Goal: Find specific page/section: Find specific page/section

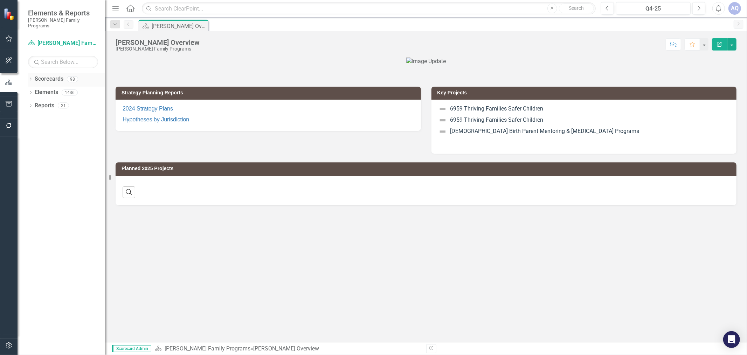
click at [32, 78] on icon "Dropdown" at bounding box center [30, 80] width 5 height 4
click at [36, 90] on icon "Dropdown" at bounding box center [34, 92] width 5 height 4
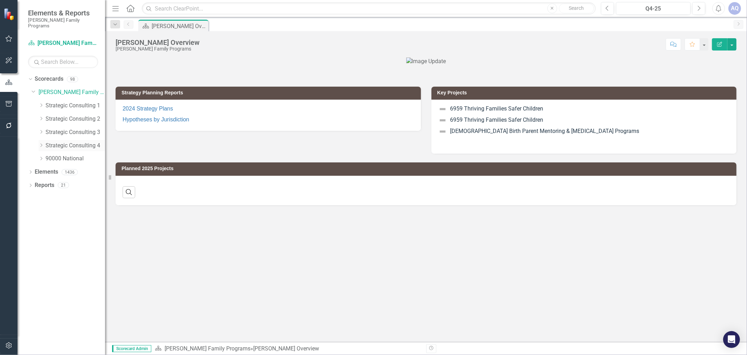
click at [40, 143] on icon "Dropdown" at bounding box center [41, 145] width 5 height 4
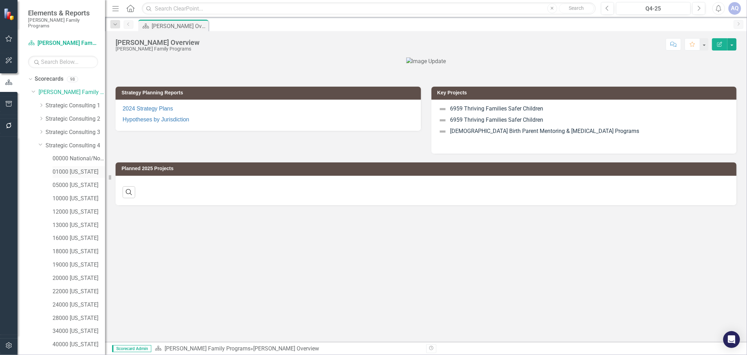
click at [72, 168] on link "01000 [US_STATE]" at bounding box center [79, 172] width 53 height 8
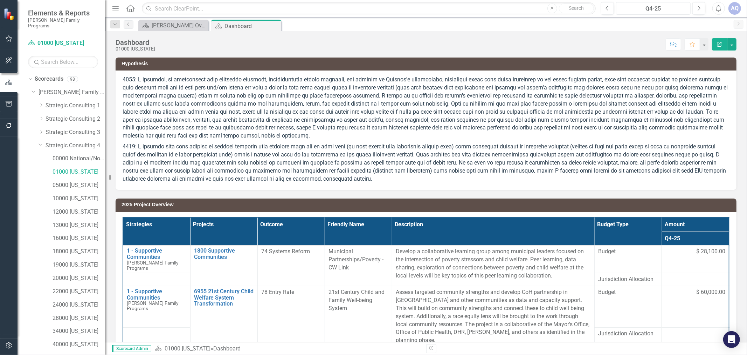
click at [657, 11] on div "Q4-25" at bounding box center [654, 9] width 70 height 8
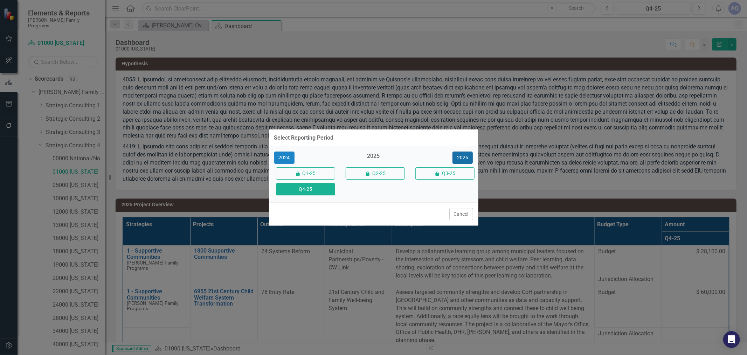
click at [461, 155] on button "2026" at bounding box center [463, 157] width 20 height 12
click at [322, 191] on button "Q4-26" at bounding box center [305, 189] width 59 height 12
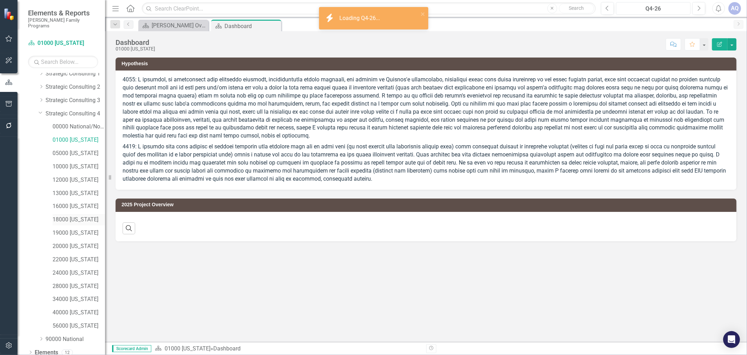
scroll to position [44, 0]
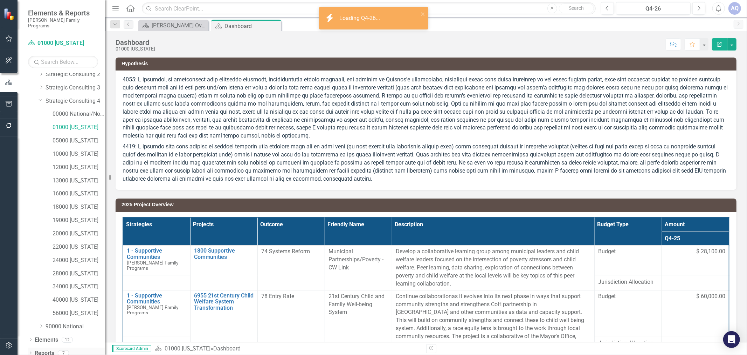
click at [30, 351] on icon "Dropdown" at bounding box center [30, 353] width 5 height 4
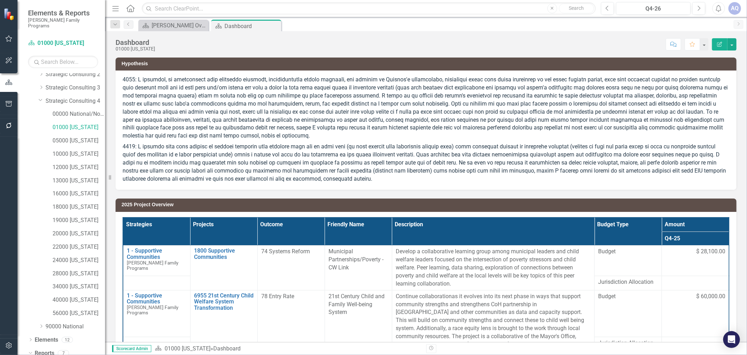
scroll to position [132, 0]
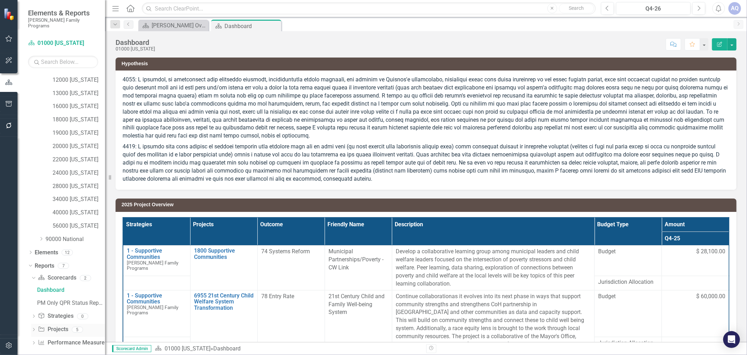
click at [35, 328] on icon "Dropdown" at bounding box center [33, 330] width 5 height 4
click at [72, 313] on div "2026 Jurisdictional Projects Assessment" at bounding box center [71, 316] width 68 height 6
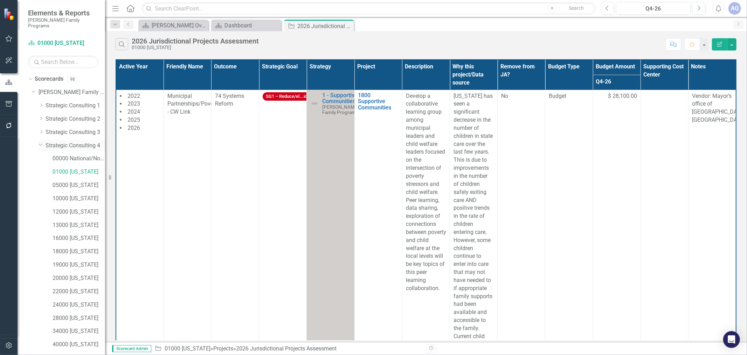
click at [41, 142] on icon "Dropdown" at bounding box center [41, 144] width 4 height 5
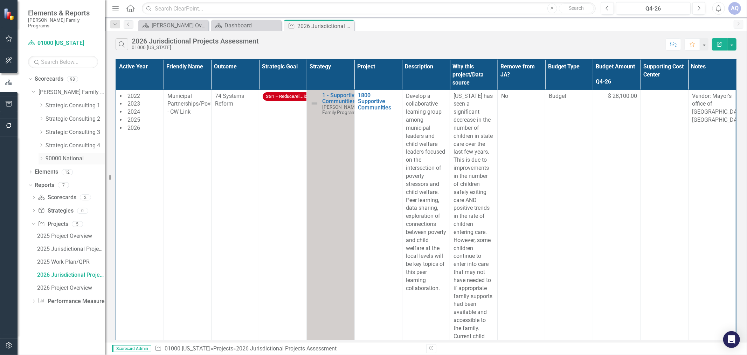
click at [41, 156] on icon "Dropdown" at bounding box center [41, 158] width 5 height 4
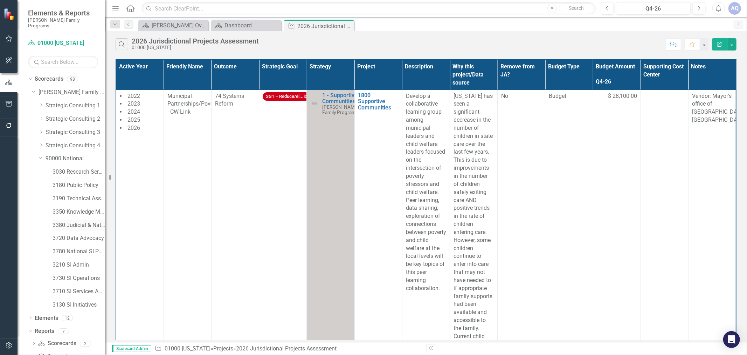
click at [59, 221] on link "3380 Judicial & National Engage" at bounding box center [79, 225] width 53 height 8
click at [645, 8] on div "Q4-26" at bounding box center [654, 9] width 70 height 8
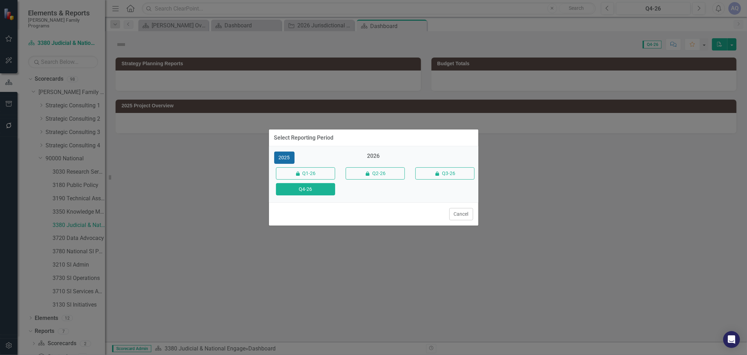
click at [287, 158] on button "2025" at bounding box center [284, 157] width 20 height 12
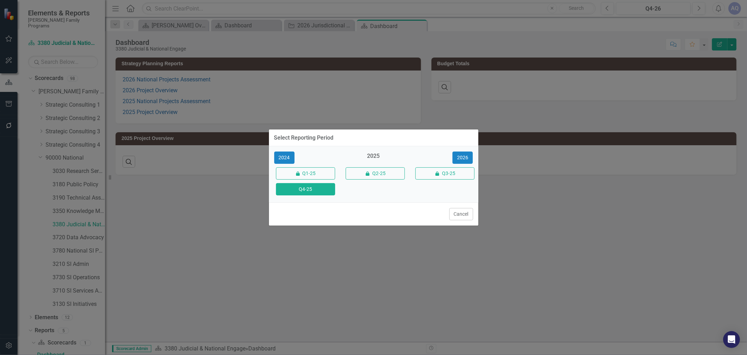
click at [326, 191] on button "Q4-25" at bounding box center [305, 189] width 59 height 12
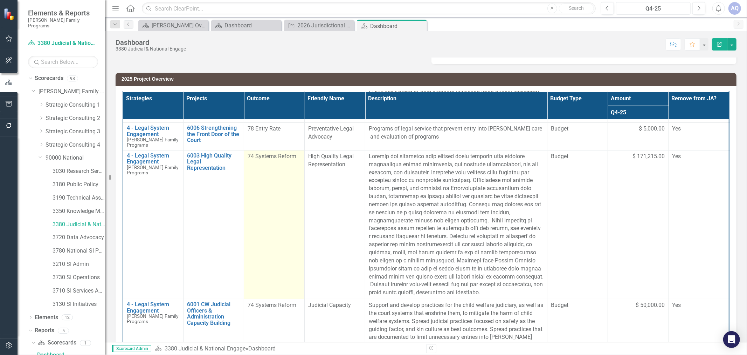
scroll to position [78, 0]
